Goal: Information Seeking & Learning: Learn about a topic

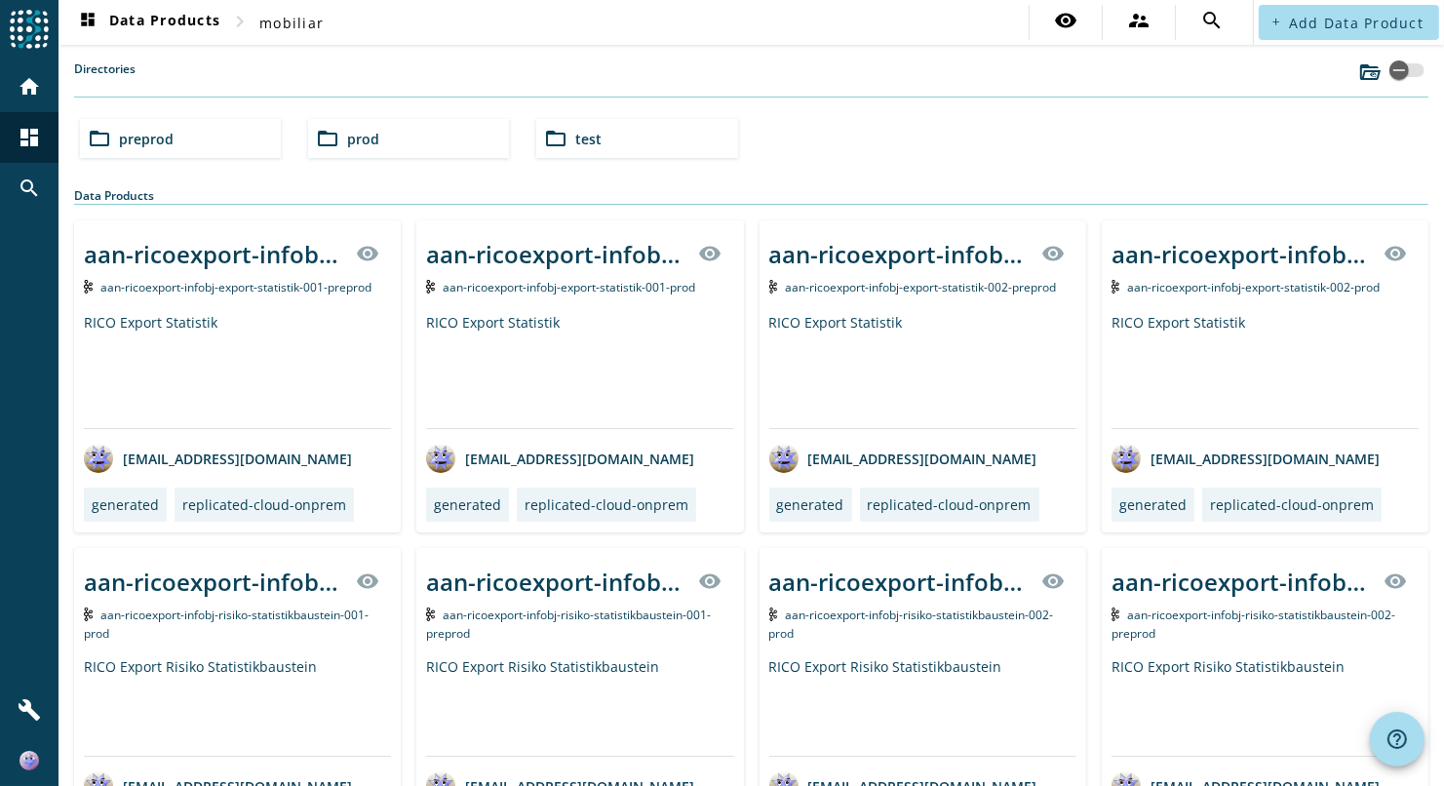
click at [233, 130] on div "folder_open preprod" at bounding box center [180, 138] width 201 height 39
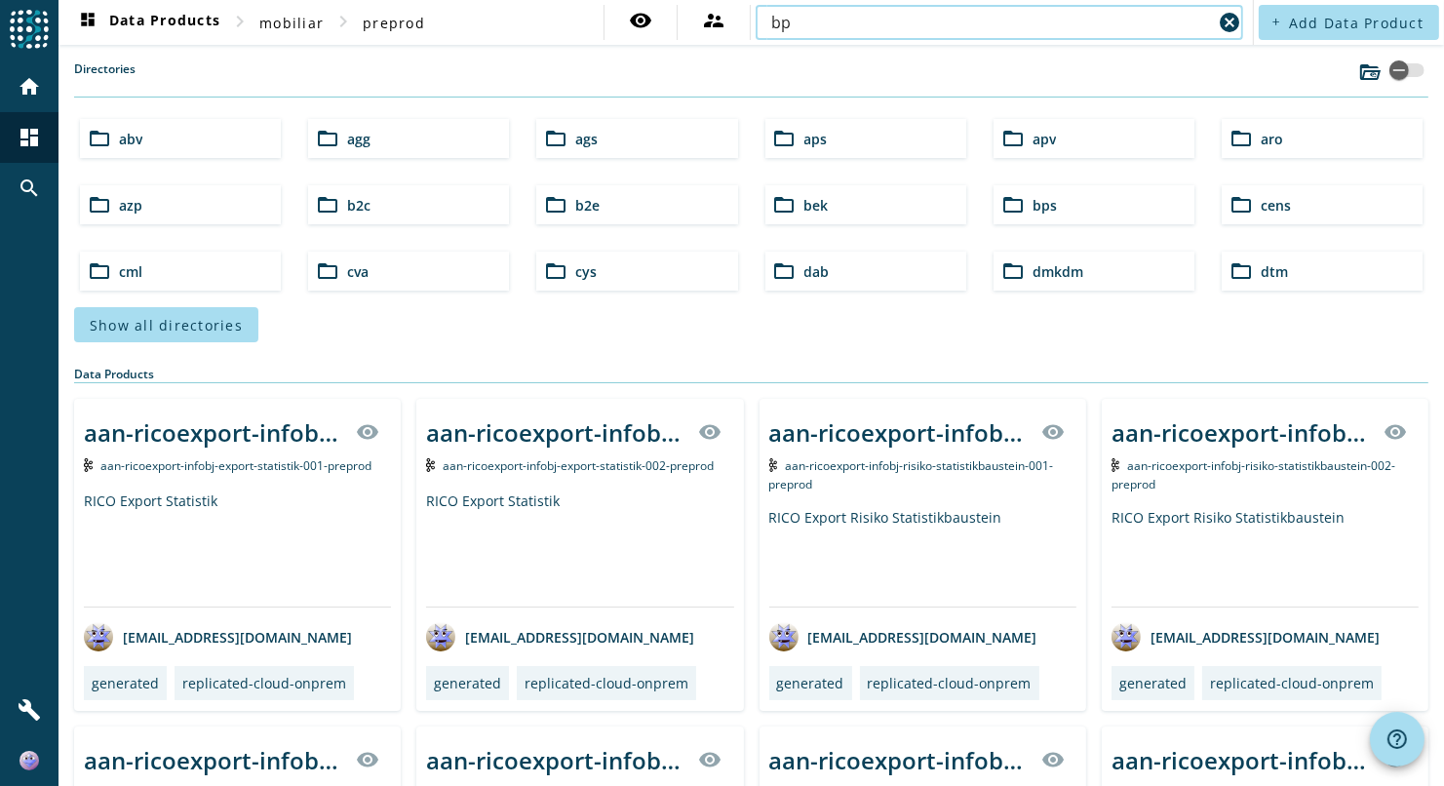
type input "bpk"
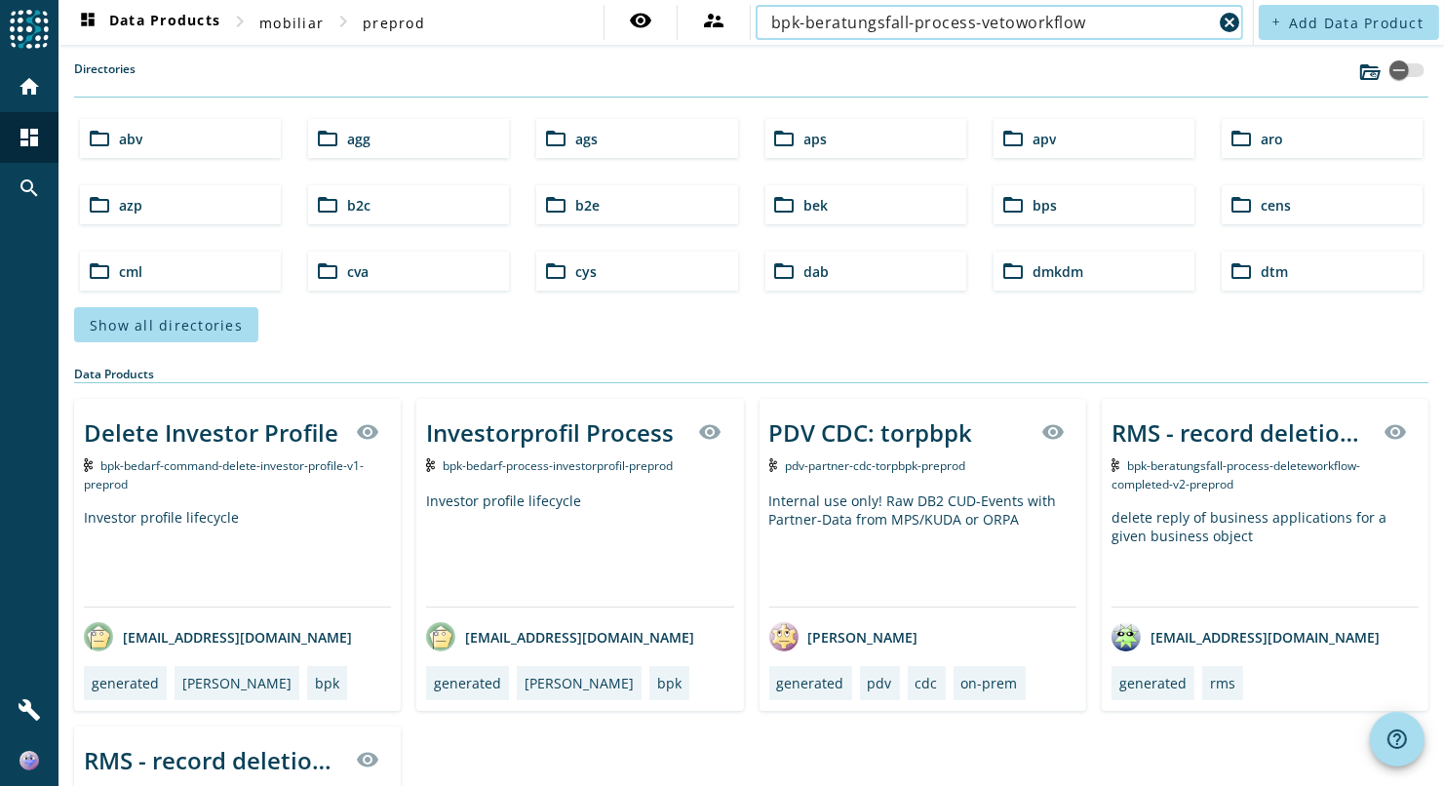
type input "bpk-beratungsfall-process-vetoworkflow"
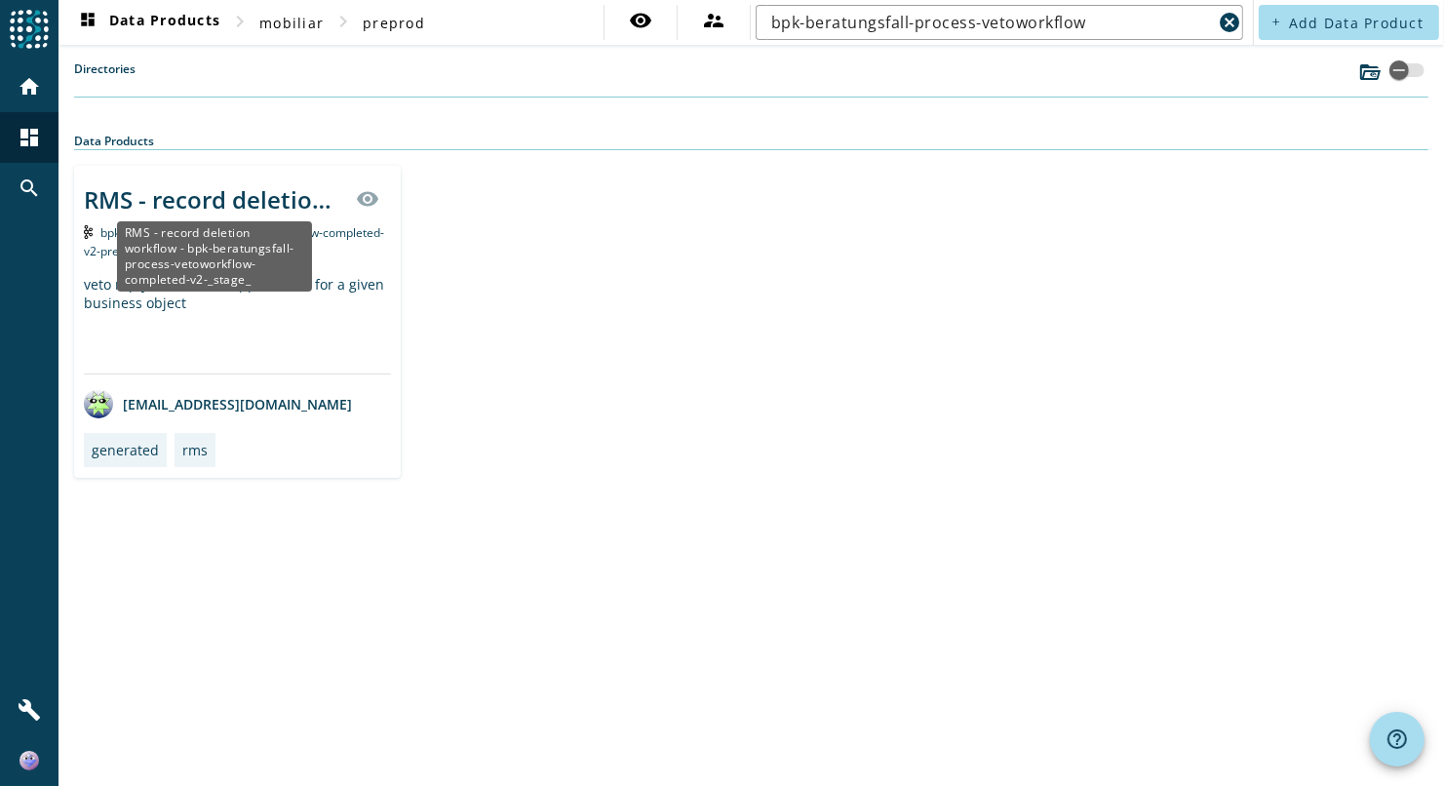
click at [242, 205] on div "RMS - record deletion workflow - bpk-beratungsfall-process-vetoworkflow-complet…" at bounding box center [214, 199] width 260 height 32
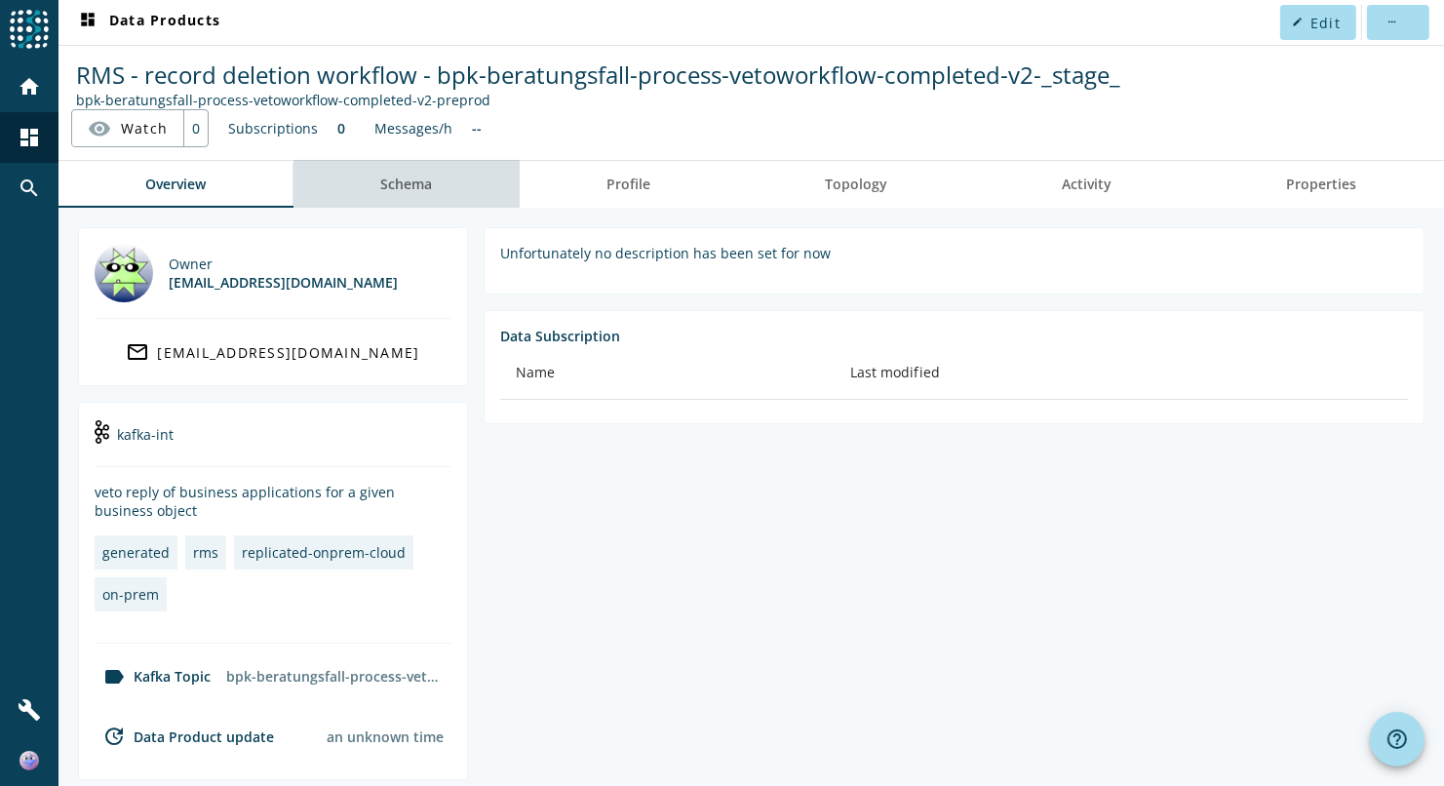
click at [411, 185] on span "Schema" at bounding box center [407, 184] width 52 height 14
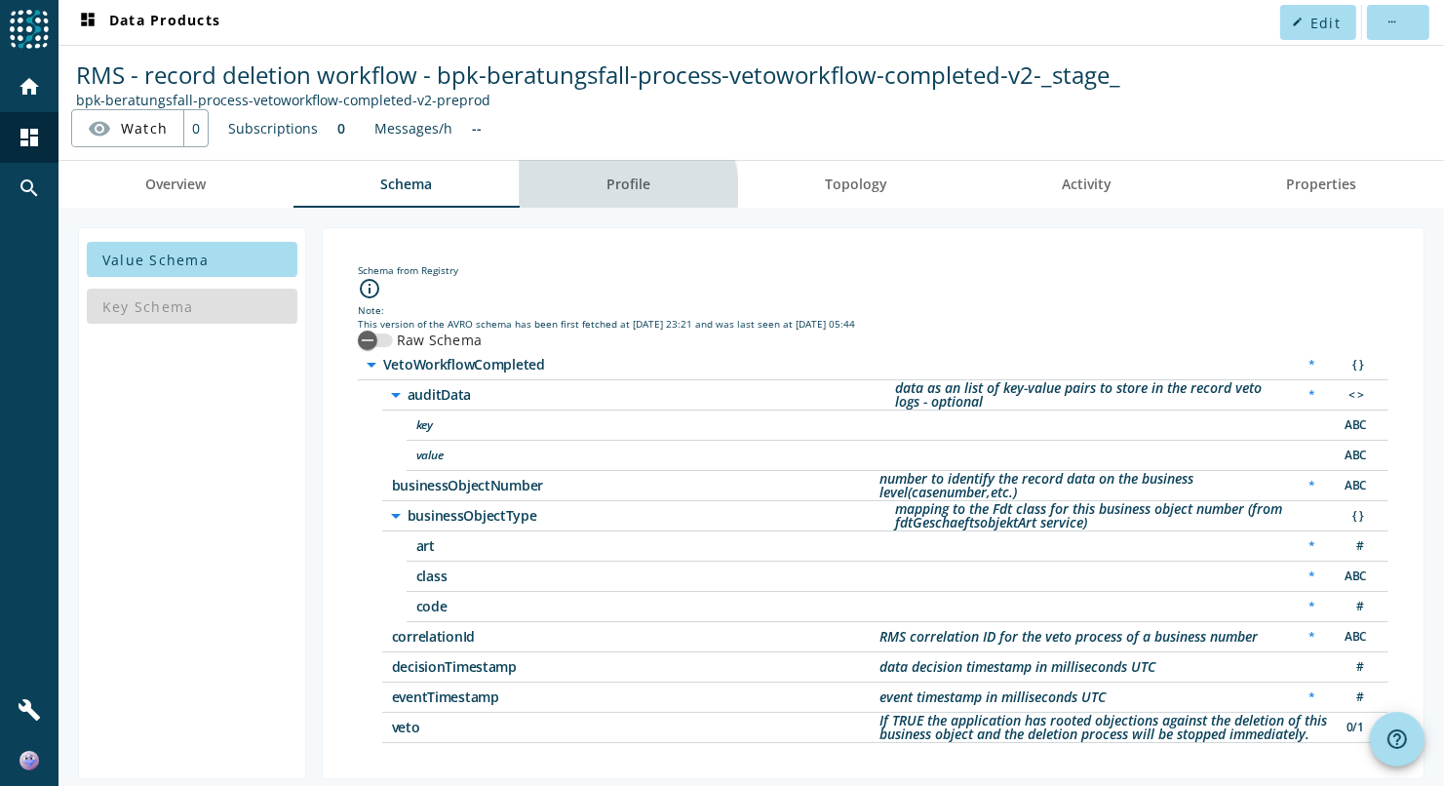
click at [625, 189] on span "Profile" at bounding box center [629, 184] width 44 height 14
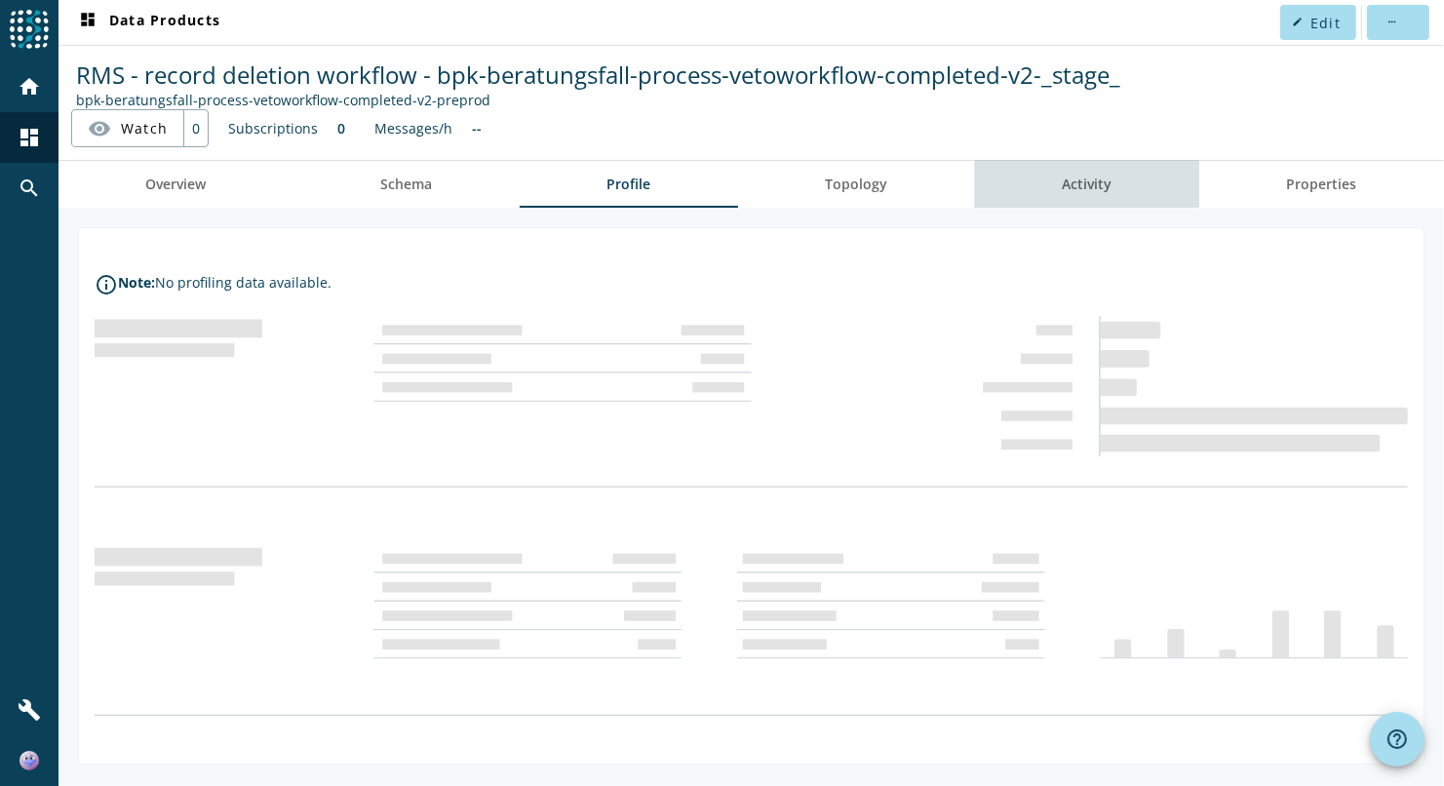
click at [1128, 202] on link "Activity" at bounding box center [1087, 184] width 224 height 47
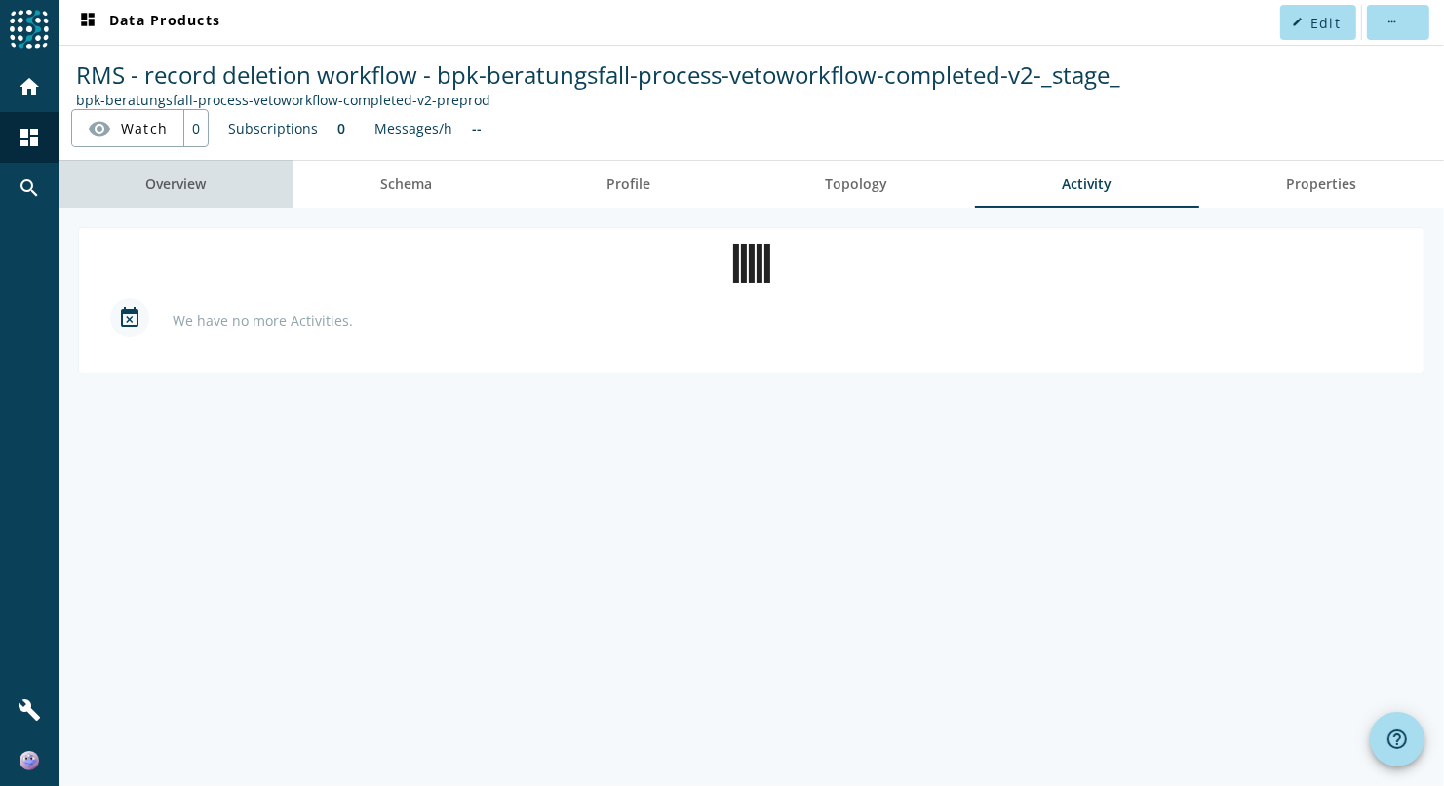
click at [221, 174] on link "Overview" at bounding box center [176, 184] width 235 height 47
